Goal: Task Accomplishment & Management: Manage account settings

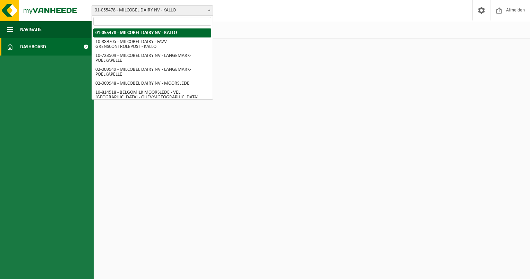
click at [137, 10] on span "01-055478 - MILCOBEL DAIRY NV - KALLO" at bounding box center [152, 11] width 121 height 10
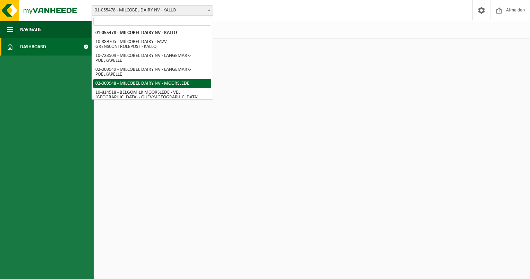
select select "1949"
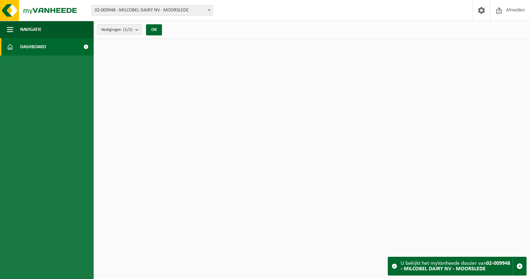
click at [54, 48] on link "Dashboard" at bounding box center [47, 46] width 94 height 17
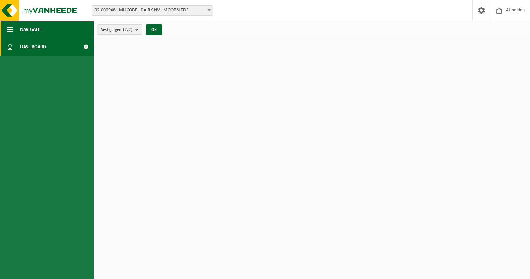
click at [16, 29] on button "Navigatie" at bounding box center [47, 29] width 94 height 17
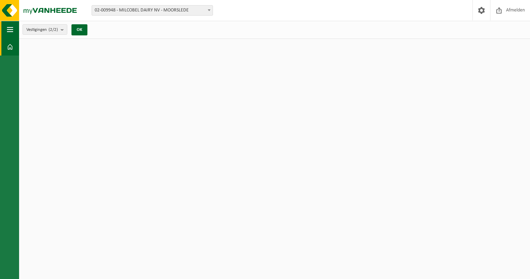
click at [14, 30] on button "Navigatie" at bounding box center [9, 29] width 19 height 17
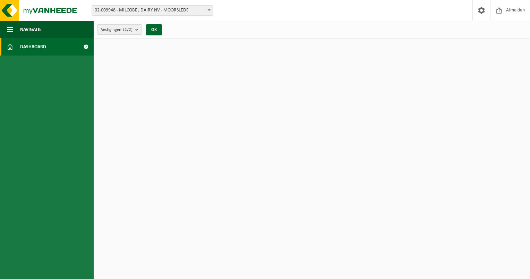
click at [86, 46] on span at bounding box center [86, 46] width 16 height 17
click at [10, 47] on span at bounding box center [10, 46] width 6 height 17
click at [150, 30] on button "OK" at bounding box center [154, 29] width 16 height 11
click at [138, 25] on b "submit" at bounding box center [138, 30] width 6 height 10
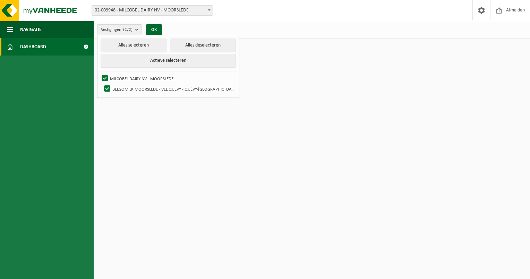
click at [233, 159] on html "Vestiging: 01-055478 - MILCOBEL DAIRY NV - KALLO 10-889705 - MILCOBEL DAIRY - F…" at bounding box center [265, 139] width 530 height 279
click at [51, 15] on img at bounding box center [41, 10] width 83 height 21
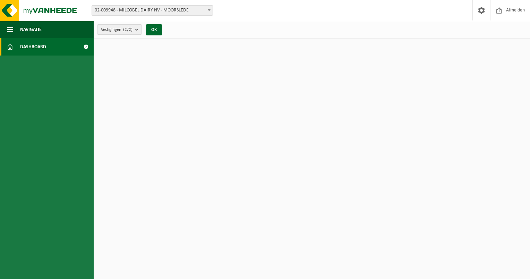
click at [10, 46] on span at bounding box center [10, 46] width 6 height 17
click at [87, 45] on span at bounding box center [86, 46] width 16 height 17
drag, startPoint x: 0, startPoint y: 0, endPoint x: 81, endPoint y: 48, distance: 93.8
click at [81, 48] on span at bounding box center [86, 46] width 16 height 17
click at [481, 10] on span at bounding box center [481, 10] width 10 height 20
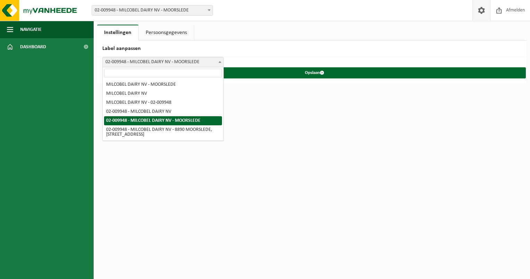
click at [210, 63] on span "02-009948 - MILCOBEL DAIRY NV - MOORSLEDE" at bounding box center [163, 62] width 121 height 10
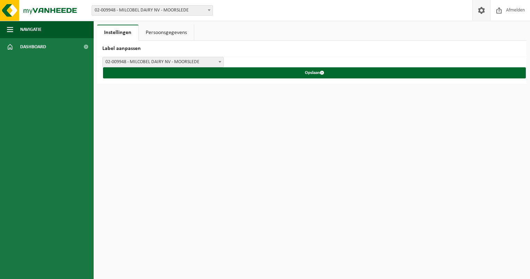
click at [210, 63] on span "02-009948 - MILCOBEL DAIRY NV - MOORSLEDE" at bounding box center [163, 62] width 121 height 10
click at [478, 11] on span at bounding box center [481, 10] width 10 height 20
click at [159, 32] on link "Persoonsgegevens" at bounding box center [166, 33] width 55 height 16
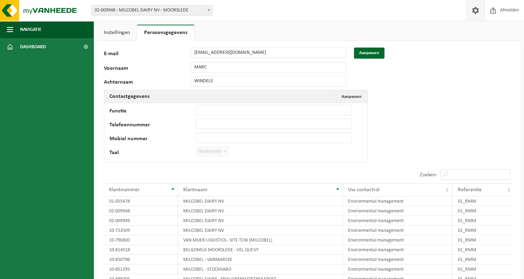
click at [122, 33] on link "Instellingen" at bounding box center [117, 33] width 40 height 16
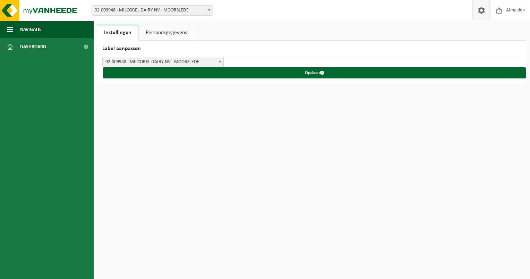
click at [137, 61] on span "02-009948 - MILCOBEL DAIRY NV - MOORSLEDE" at bounding box center [163, 62] width 121 height 10
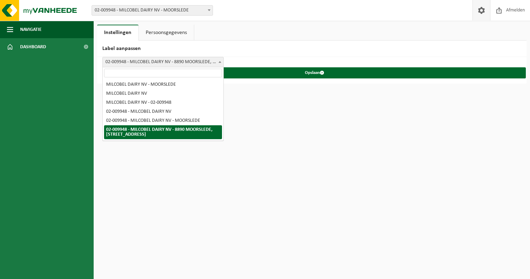
click at [184, 59] on span "02-009948 - MILCOBEL DAIRY NV - 8890 MOORSLEDE, STATIONSTRAAT 149" at bounding box center [163, 62] width 121 height 10
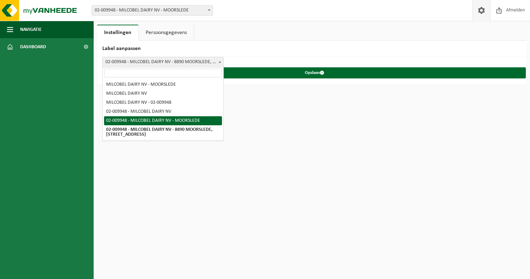
select select "4"
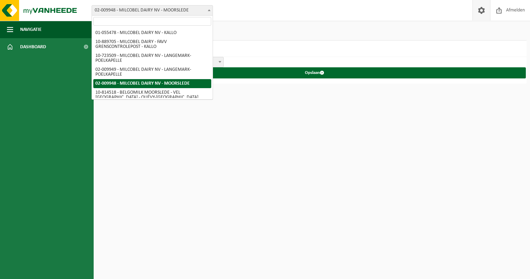
click at [150, 15] on span "02-009948 - MILCOBEL DAIRY NV - MOORSLEDE" at bounding box center [152, 11] width 121 height 10
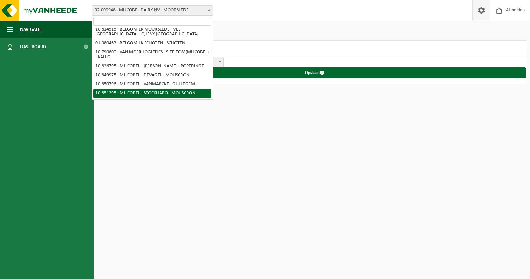
scroll to position [28, 0]
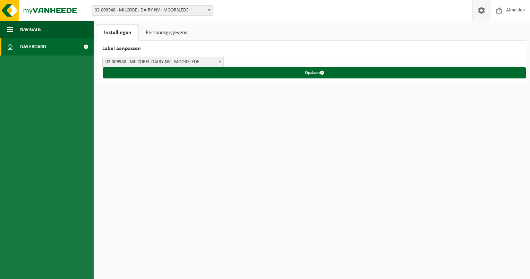
click at [85, 46] on span at bounding box center [86, 46] width 16 height 17
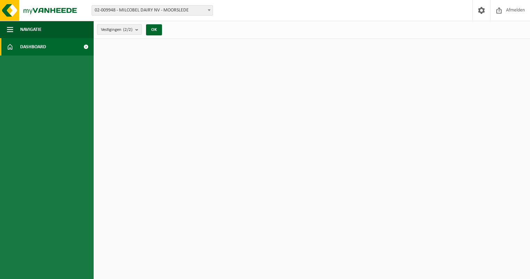
click at [118, 33] on span "Vestigingen (2/2)" at bounding box center [117, 30] width 32 height 10
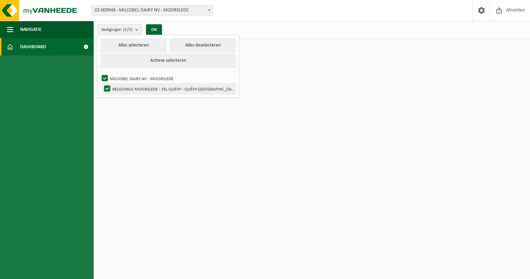
click at [158, 87] on label "BELGOMILK MOORSLEDE - VEL QUEVY - QUÉVY-[GEOGRAPHIC_DATA]" at bounding box center [169, 89] width 133 height 10
click at [102, 84] on input "BELGOMILK MOORSLEDE - VEL QUEVY - QUÉVY-[GEOGRAPHIC_DATA]" at bounding box center [101, 83] width 0 height 0
checkbox input "false"
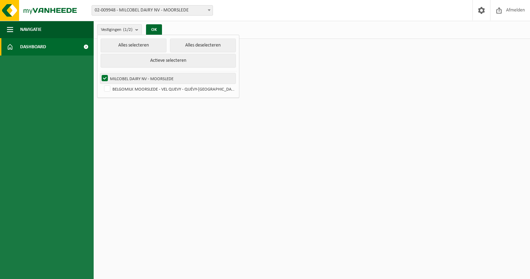
click at [107, 78] on label "MILCOBEL DAIRY NV - MOORSLEDE" at bounding box center [167, 78] width 135 height 10
click at [99, 73] on input "MILCOBEL DAIRY NV - MOORSLEDE" at bounding box center [99, 73] width 0 height 0
click at [107, 78] on label "MILCOBEL DAIRY NV - MOORSLEDE" at bounding box center [167, 78] width 135 height 10
click at [99, 73] on input "MILCOBEL DAIRY NV - MOORSLEDE" at bounding box center [99, 73] width 0 height 0
checkbox input "true"
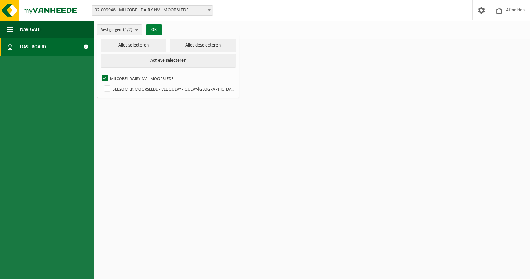
click at [156, 30] on button "OK" at bounding box center [154, 29] width 16 height 11
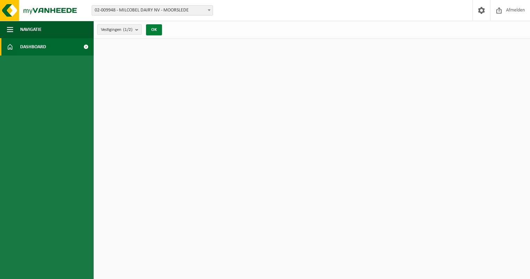
click at [156, 30] on button "OK" at bounding box center [154, 29] width 16 height 11
click at [132, 30] on count "(1/2)" at bounding box center [127, 29] width 9 height 5
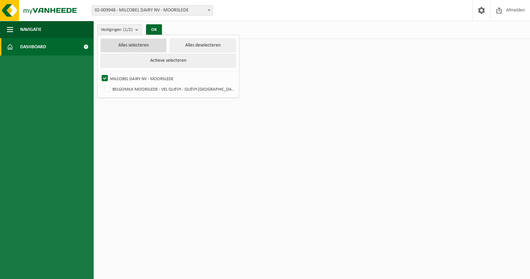
click at [136, 45] on button "Alles selecteren" at bounding box center [134, 45] width 66 height 14
checkbox input "true"
click at [156, 30] on button "OK" at bounding box center [154, 29] width 16 height 11
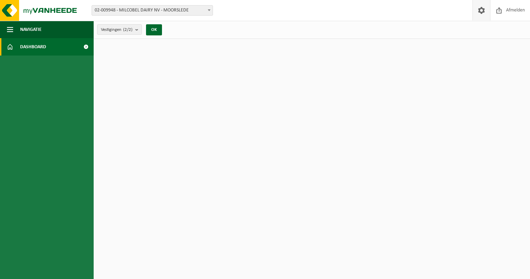
click at [475, 11] on link at bounding box center [481, 10] width 18 height 20
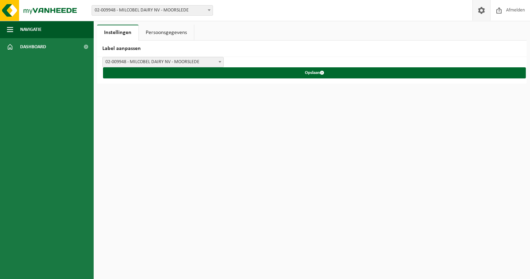
click at [189, 65] on span "02-009948 - MILCOBEL DAIRY NV - MOORSLEDE" at bounding box center [163, 62] width 121 height 10
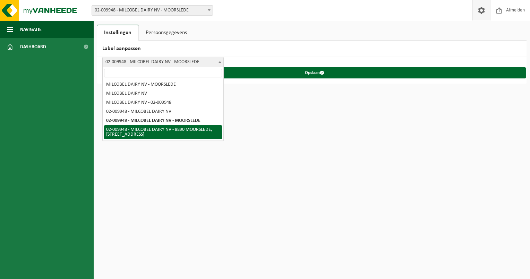
select select "5"
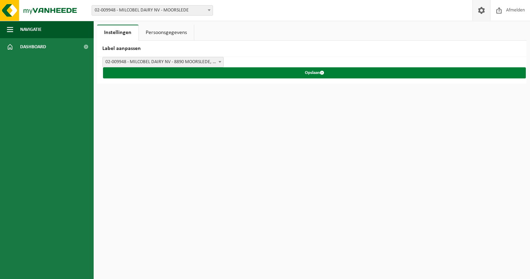
click at [271, 73] on button "Opslaan" at bounding box center [314, 72] width 422 height 11
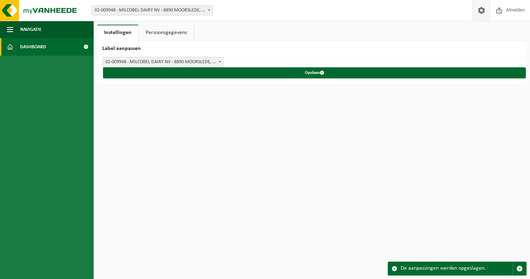
click at [54, 46] on link "Dashboard" at bounding box center [47, 46] width 94 height 17
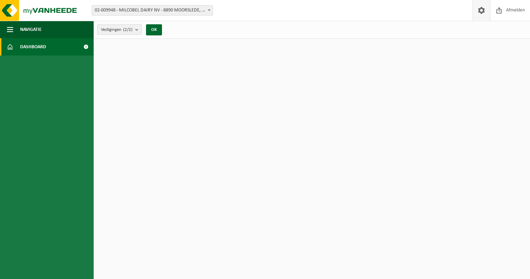
click at [473, 10] on link at bounding box center [481, 10] width 18 height 20
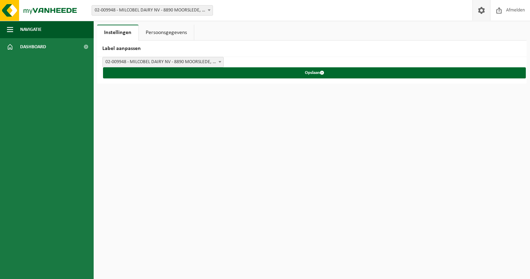
click at [164, 64] on span "02-009948 - MILCOBEL DAIRY NV - 8890 MOORSLEDE, [STREET_ADDRESS]" at bounding box center [163, 62] width 121 height 10
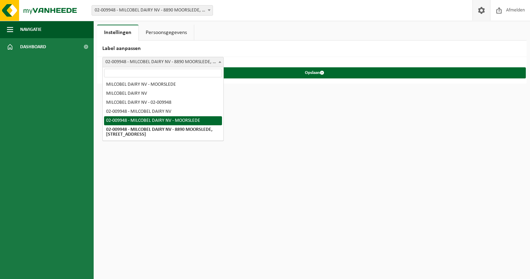
select select "4"
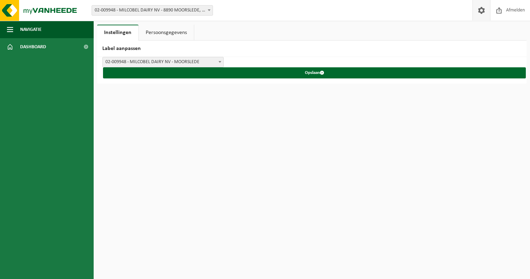
click at [236, 80] on div "MILCOBEL DAIRY NV - MOORSLEDE MILCOBEL DAIRY NV MILCOBEL DAIRY NV - 02-009948 0…" at bounding box center [311, 70] width 429 height 27
click at [237, 78] on div "MILCOBEL DAIRY NV - MOORSLEDE MILCOBEL DAIRY NV MILCOBEL DAIRY NV - 02-009948 0…" at bounding box center [311, 70] width 429 height 27
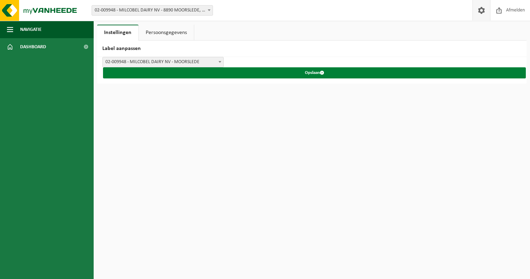
click at [238, 76] on button "Opslaan" at bounding box center [314, 72] width 422 height 11
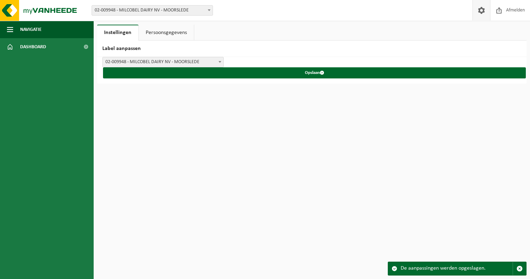
drag, startPoint x: 520, startPoint y: 268, endPoint x: 512, endPoint y: 265, distance: 8.3
click at [520, 268] on span "button" at bounding box center [519, 268] width 6 height 6
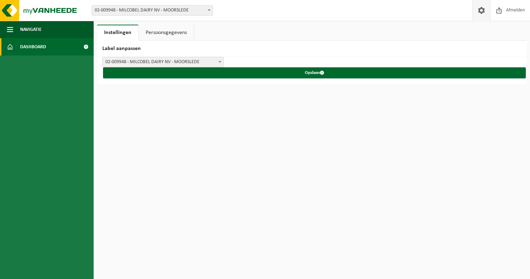
click at [1, 47] on link "Dashboard" at bounding box center [47, 46] width 94 height 17
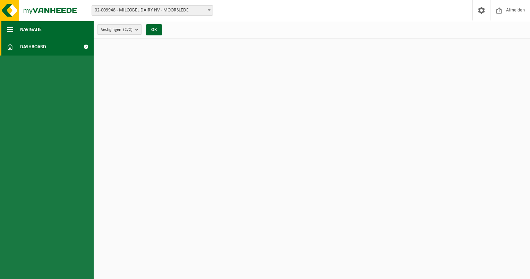
click at [6, 30] on button "Navigatie" at bounding box center [47, 29] width 94 height 17
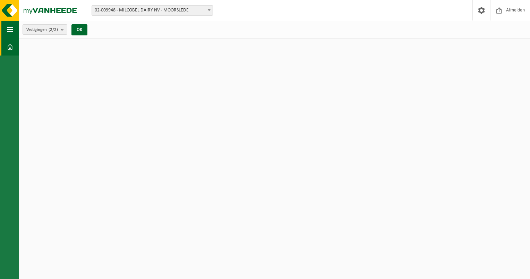
click at [6, 30] on button "Navigatie" at bounding box center [9, 29] width 19 height 17
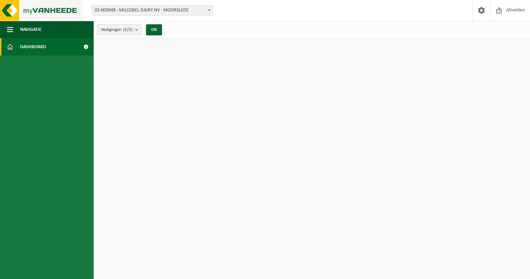
click at [28, 8] on img at bounding box center [41, 10] width 83 height 21
click at [137, 29] on b "submit" at bounding box center [138, 30] width 6 height 10
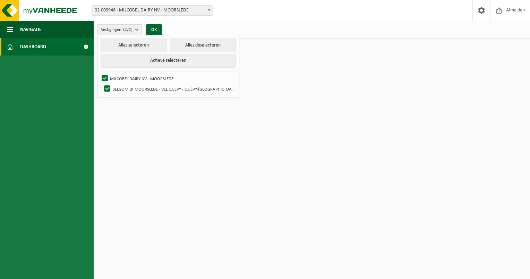
click at [137, 29] on b "submit" at bounding box center [138, 30] width 6 height 10
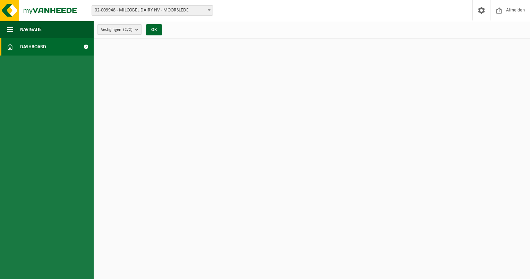
drag, startPoint x: 89, startPoint y: 44, endPoint x: 80, endPoint y: 47, distance: 9.3
click at [80, 47] on span at bounding box center [86, 46] width 16 height 17
click at [9, 48] on span at bounding box center [10, 46] width 6 height 17
